Goal: Information Seeking & Learning: Learn about a topic

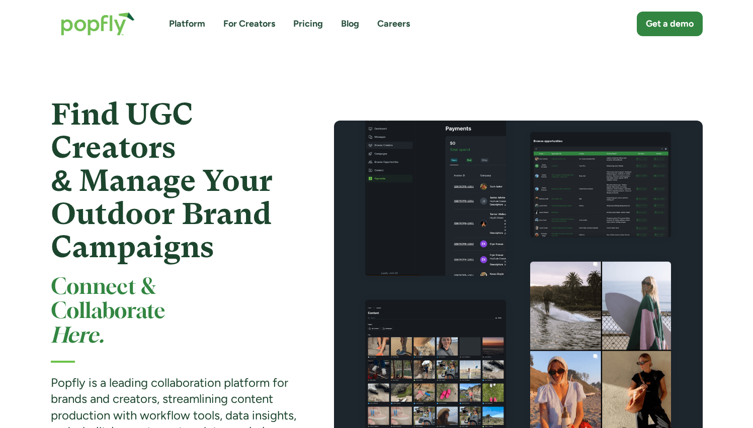
click at [299, 19] on link "Pricing" at bounding box center [308, 24] width 30 height 13
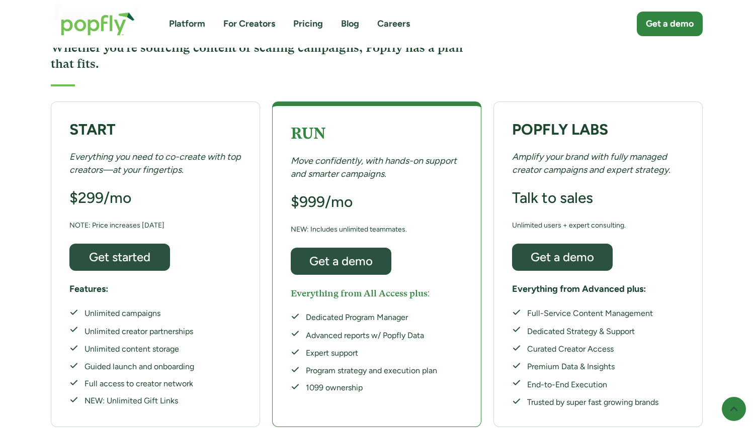
scroll to position [173, 0]
